Goal: Feedback & Contribution: Submit feedback/report problem

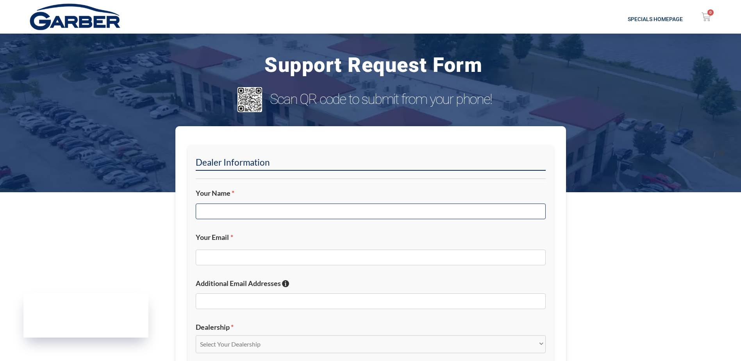
click at [292, 213] on input "Your Name *" at bounding box center [371, 211] width 350 height 16
type input "[PERSON_NAME]"
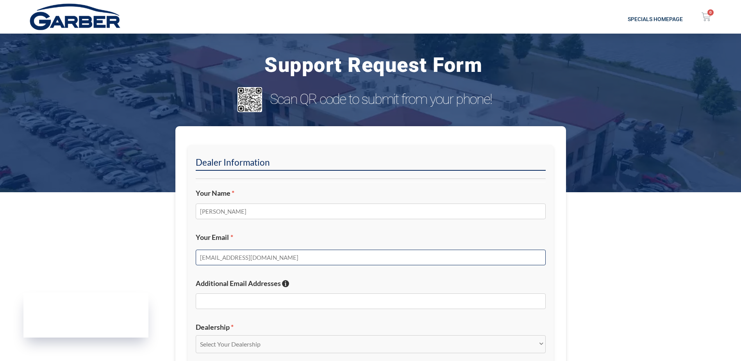
type input "[EMAIL_ADDRESS][DOMAIN_NAME]"
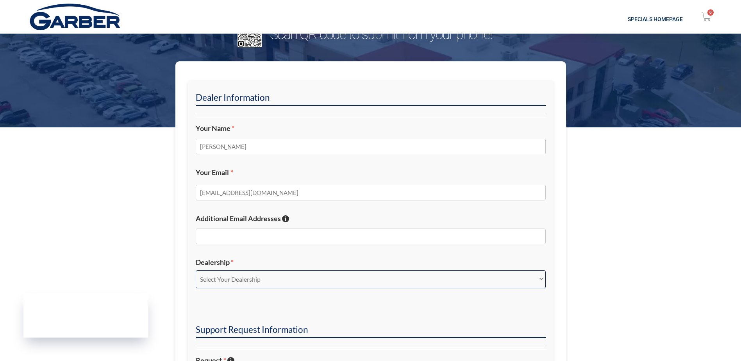
scroll to position [117, 0]
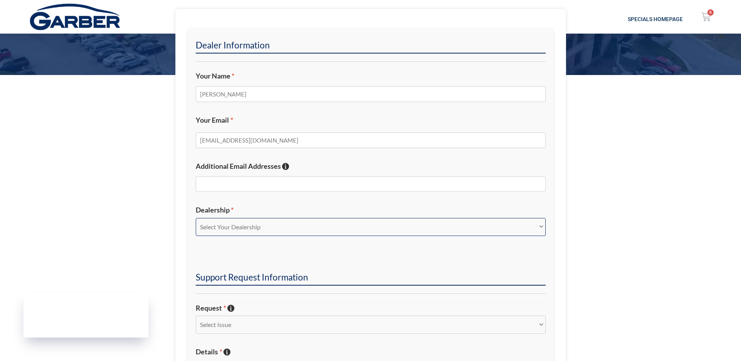
click at [347, 225] on select "Select Your Dealership Acura of Rochester Delray Buick GMC [PERSON_NAME] Automa…" at bounding box center [371, 227] width 350 height 18
select select "[PERSON_NAME] Chevrolet Saginaw"
click at [196, 218] on select "Select Your Dealership Acura of Rochester Delray Buick GMC [PERSON_NAME] Automa…" at bounding box center [371, 227] width 350 height 18
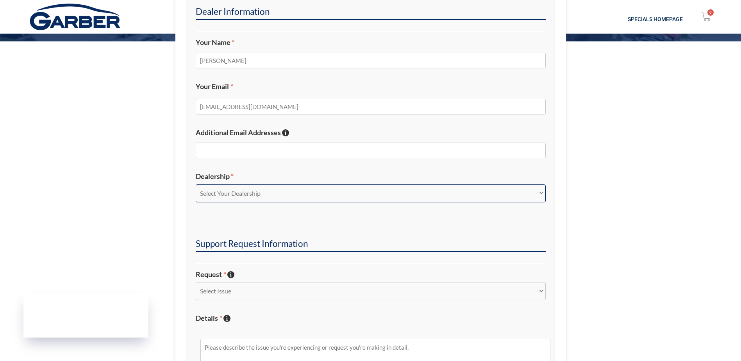
scroll to position [195, 0]
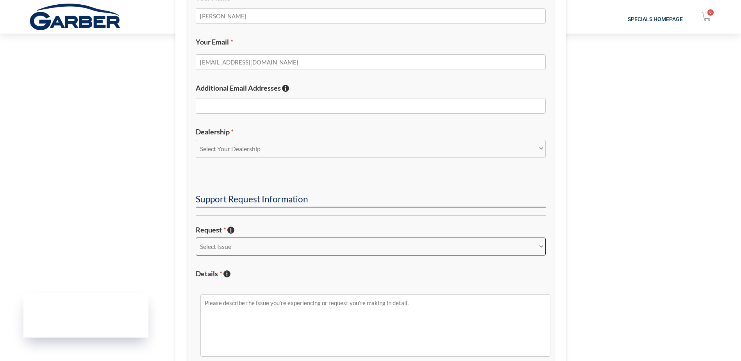
click at [292, 250] on select "Select Issue New Inquiry/Request Inventory Management Inventory Feed Website Fu…" at bounding box center [371, 246] width 350 height 18
select select "Content and Listings"
click at [196, 237] on select "Select Issue New Inquiry/Request Inventory Management Inventory Feed Website Fu…" at bounding box center [371, 246] width 350 height 18
click at [264, 311] on textarea "Details * Describe the issue with specific details if possible!" at bounding box center [375, 325] width 350 height 62
paste textarea "[US_VEHICLE_IDENTIFICATION_NUMBER]"
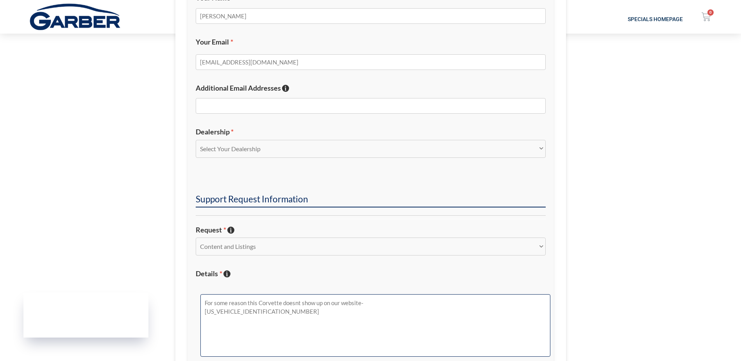
scroll to position [390, 0]
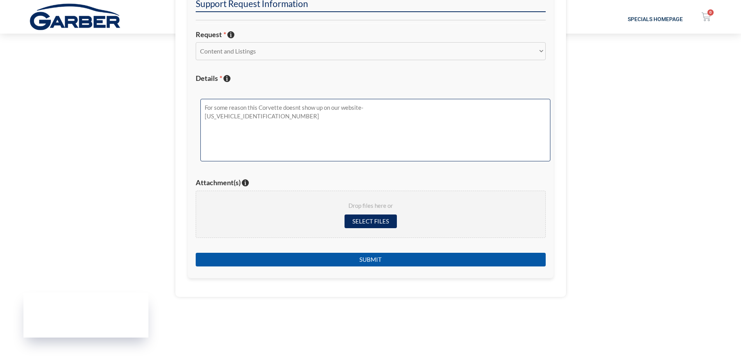
type textarea "For some reason this Corvette doesnt show up on our website- [US_VEHICLE_IDENTI…"
click at [362, 260] on input "Submit" at bounding box center [371, 260] width 350 height 14
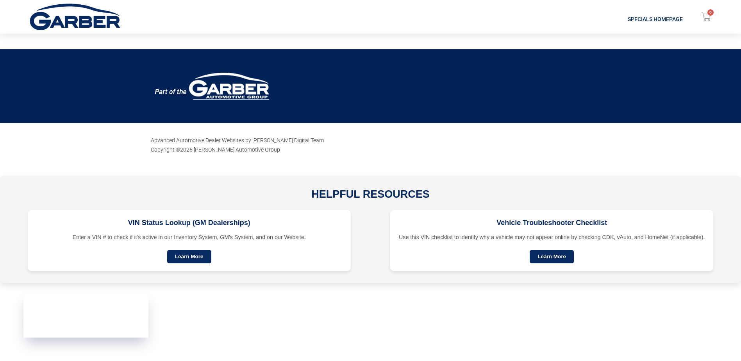
scroll to position [100, 0]
